Goal: Information Seeking & Learning: Learn about a topic

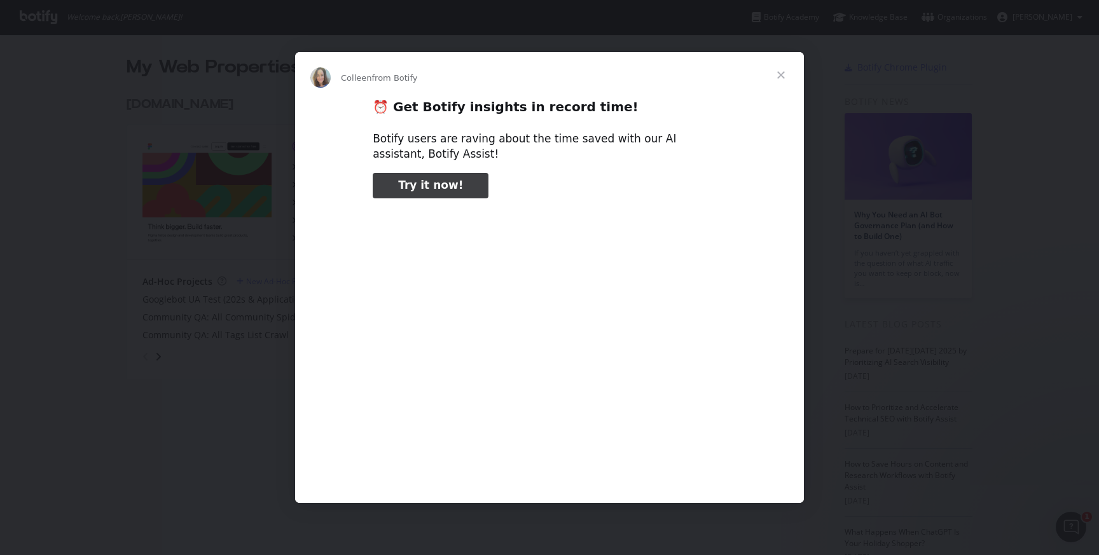
click at [780, 73] on span "Close" at bounding box center [781, 75] width 46 height 46
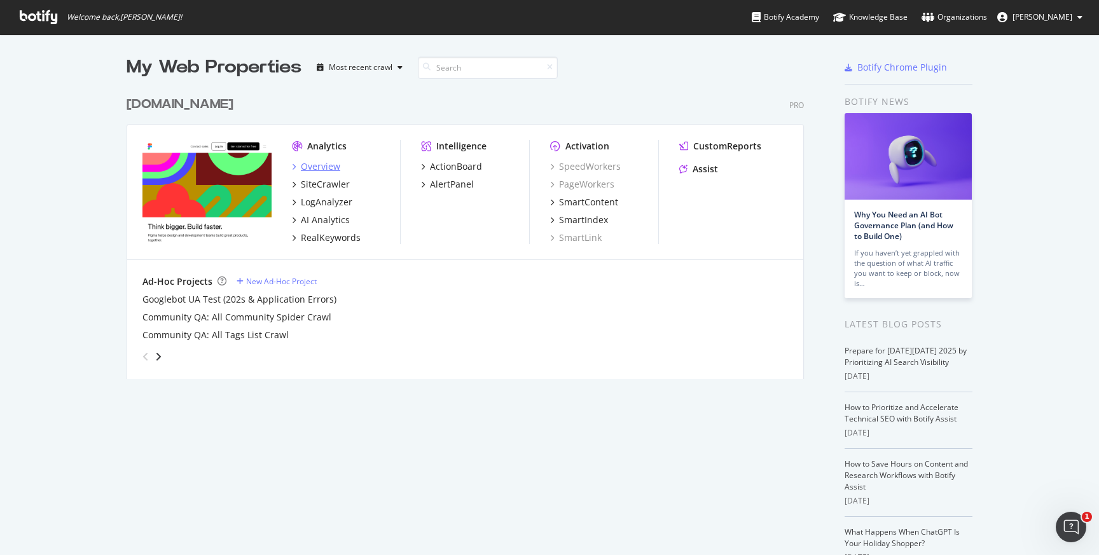
click at [308, 165] on div "Overview" at bounding box center [320, 166] width 39 height 13
